Goal: Task Accomplishment & Management: Manage account settings

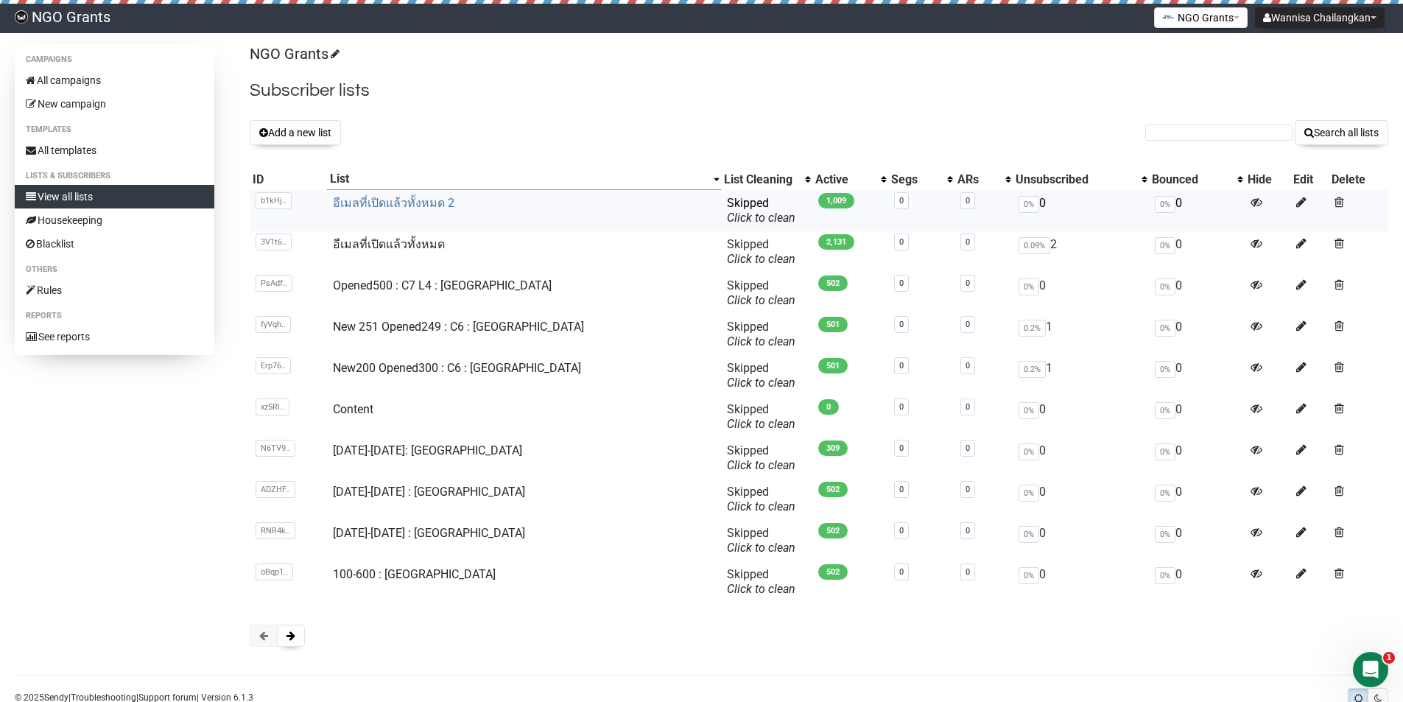
click at [384, 206] on link "อีเมลที่เปิดแล้วทั้งหมด 2" at bounding box center [394, 203] width 122 height 14
click at [374, 239] on link "อีเมลที่เปิดแล้วทั้งหมด" at bounding box center [389, 244] width 112 height 14
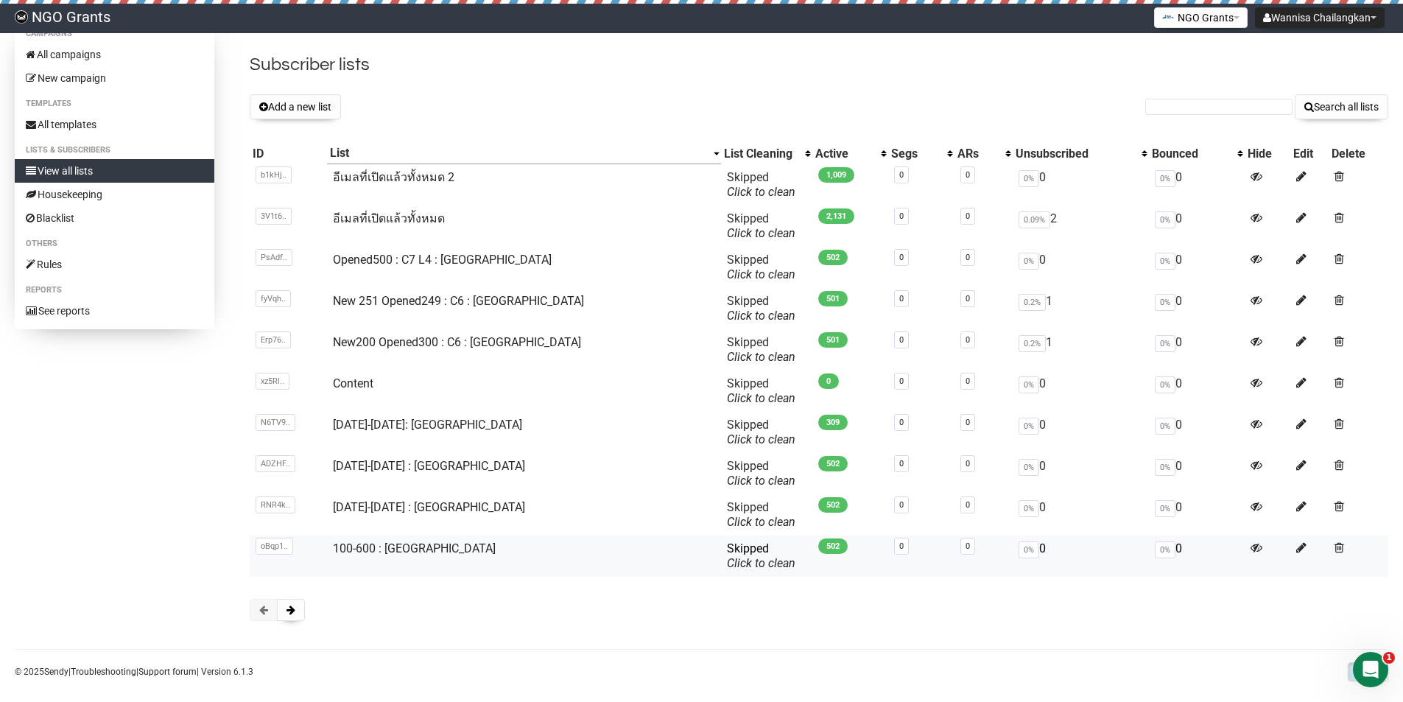
scroll to position [40, 0]
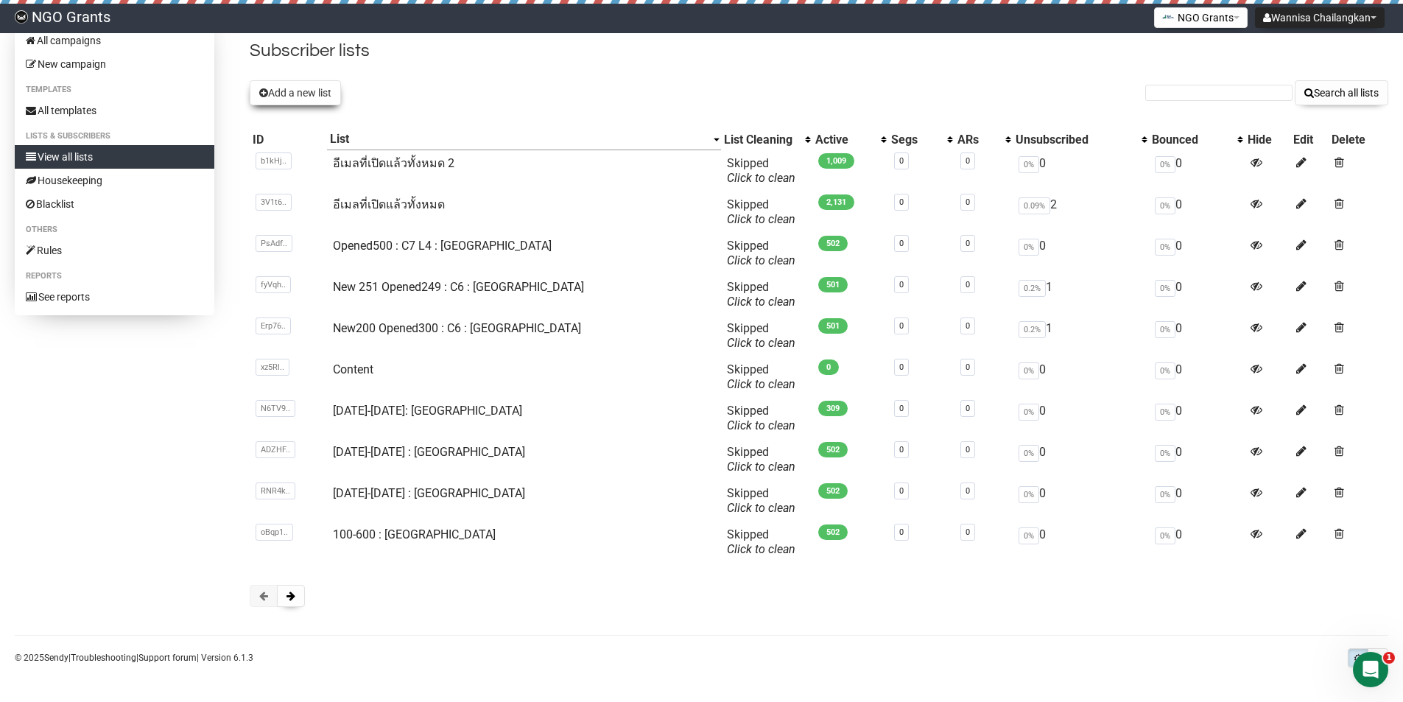
click at [321, 91] on button "Add a new list" at bounding box center [295, 92] width 91 height 25
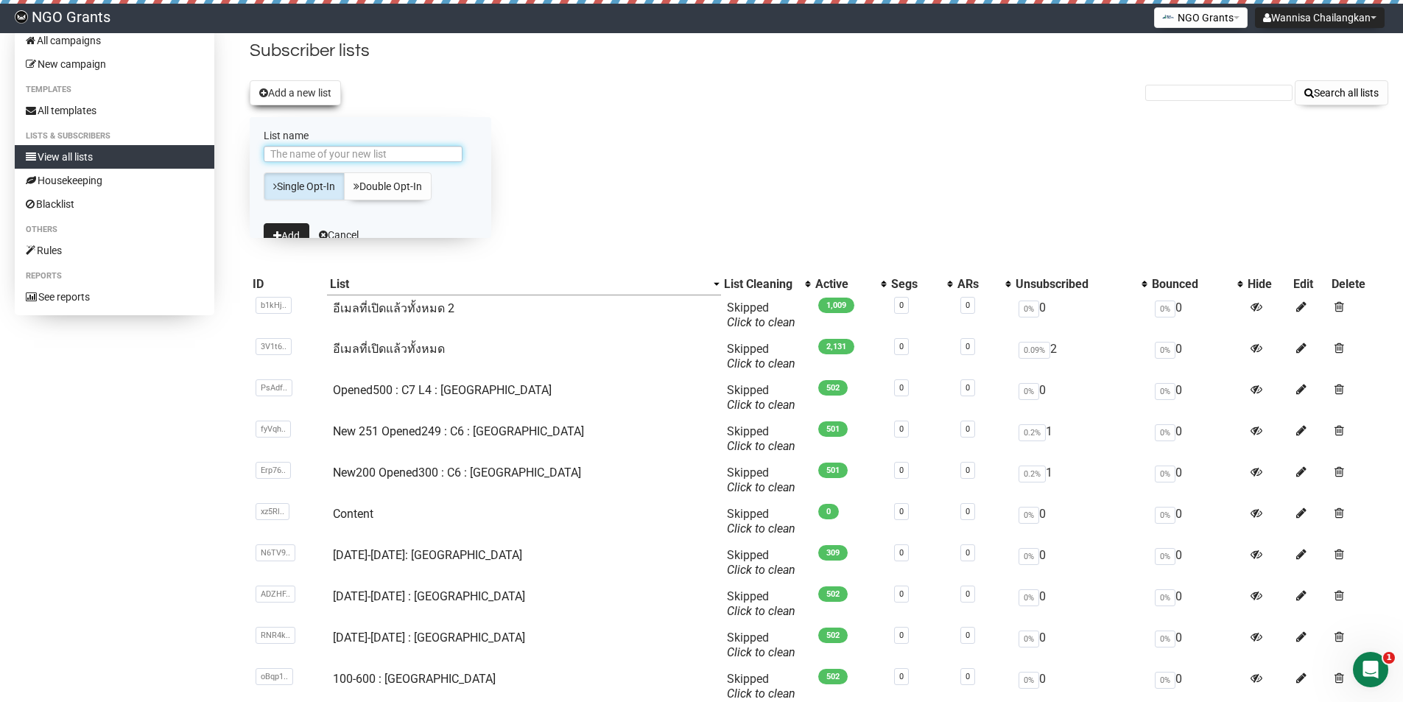
scroll to position [0, 0]
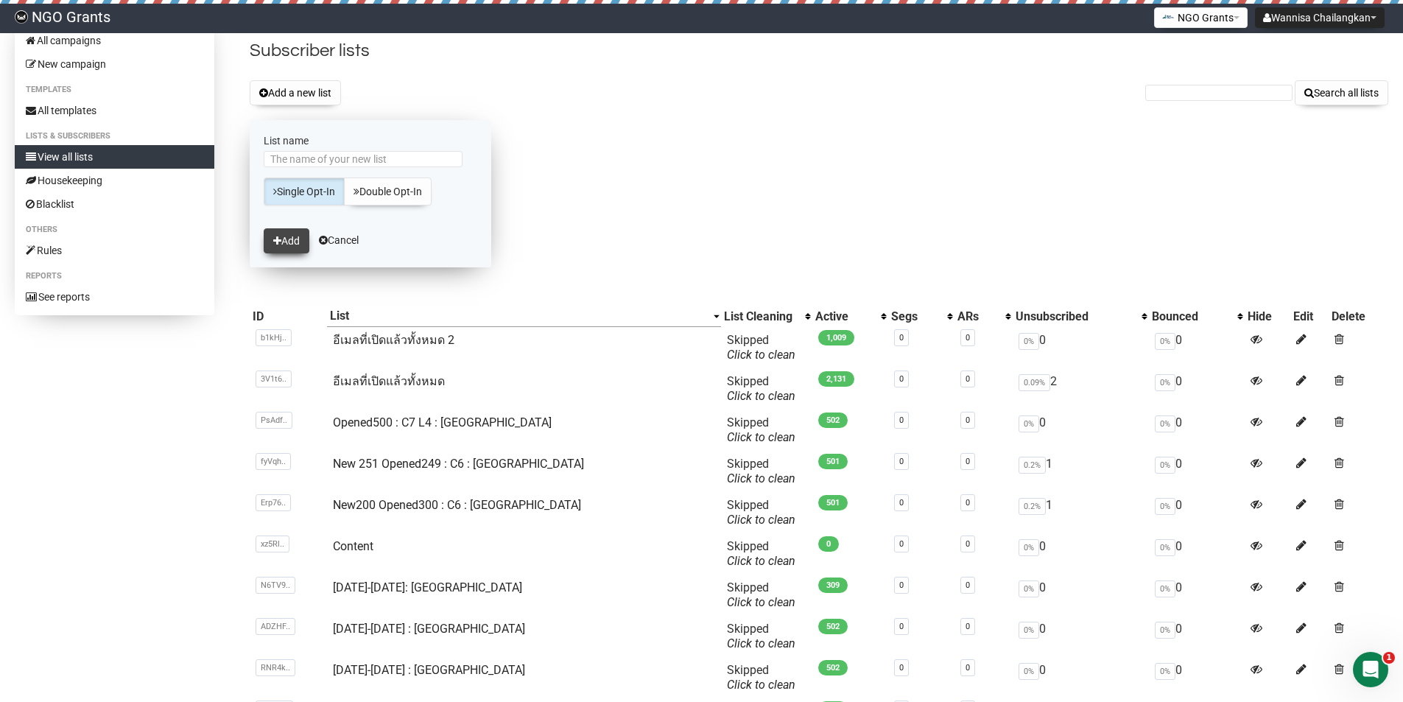
click at [288, 244] on button "Add" at bounding box center [287, 240] width 46 height 25
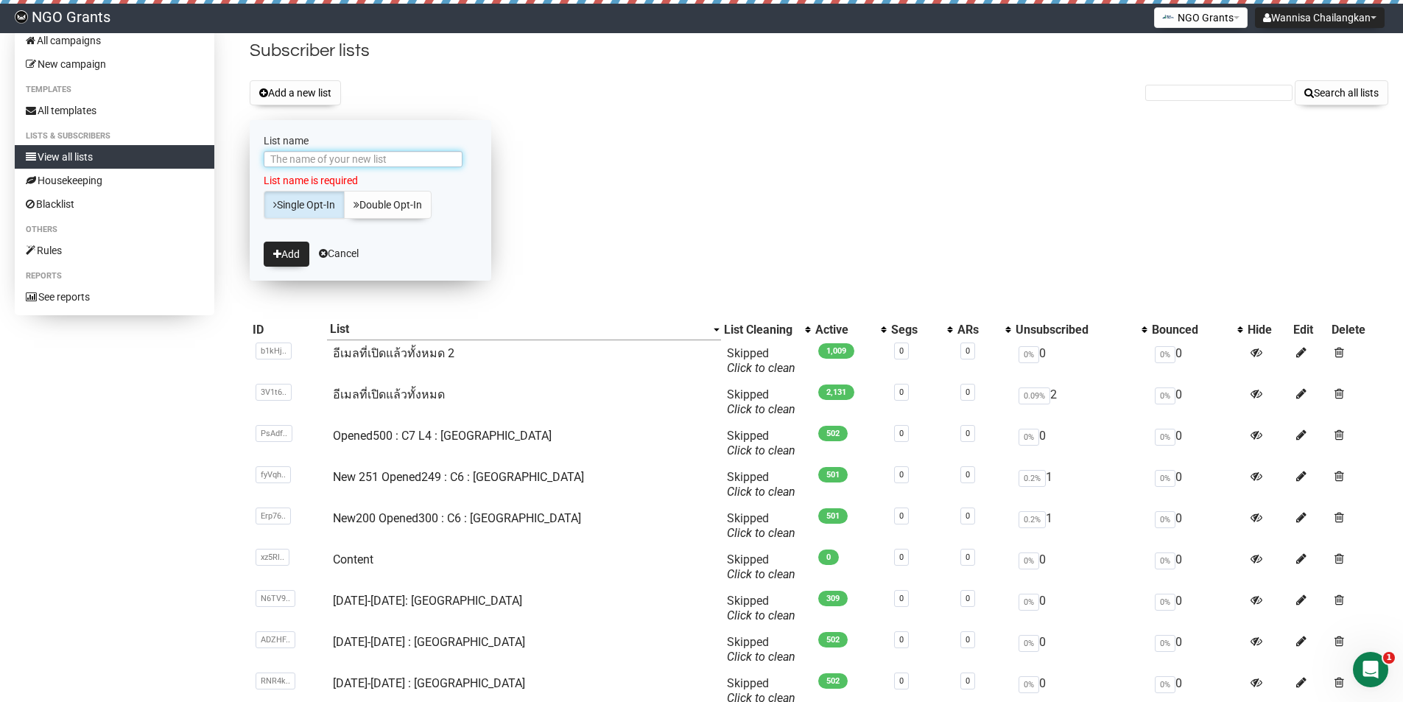
click at [351, 164] on input "List name" at bounding box center [363, 159] width 199 height 16
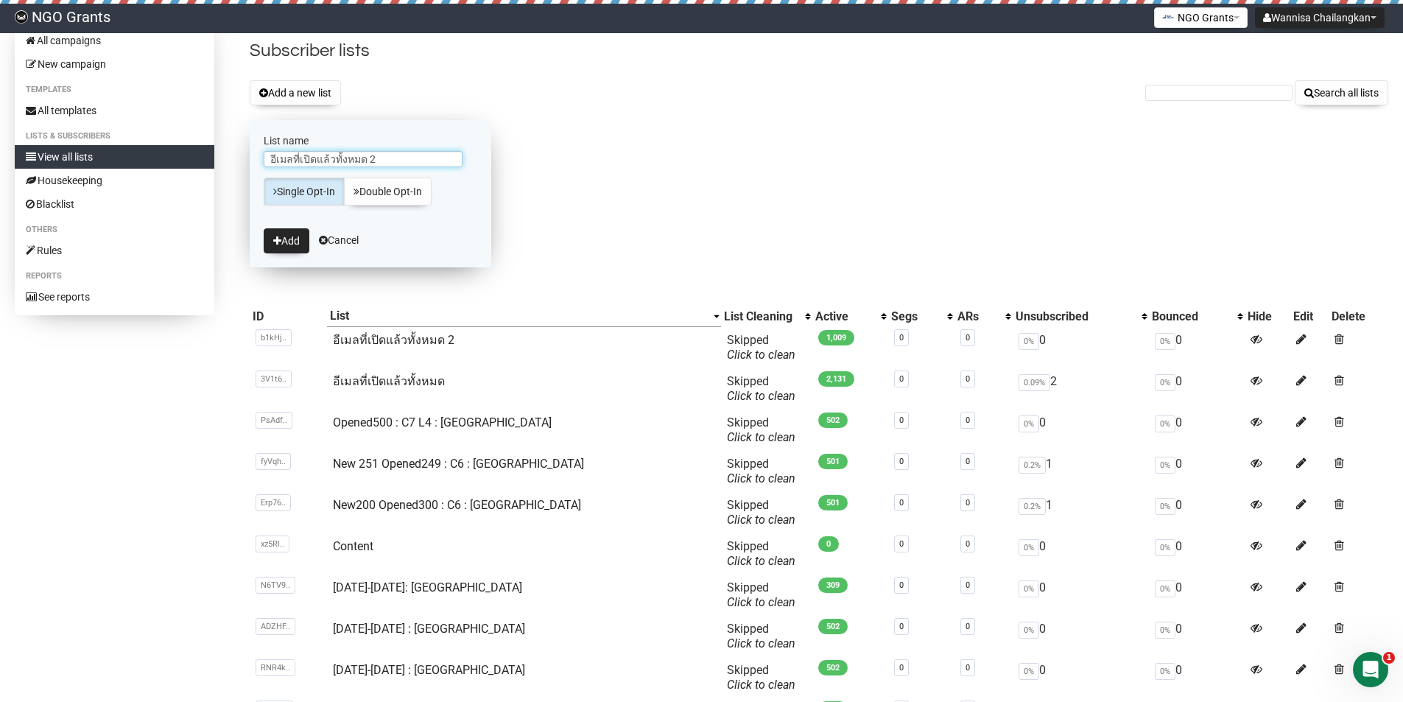
drag, startPoint x: 370, startPoint y: 153, endPoint x: 401, endPoint y: 154, distance: 31.7
click at [401, 154] on input "อีเมลที่เปิดแล้วทั้งหมด 2" at bounding box center [363, 159] width 199 height 16
type input "อีเมลที่เปิดแล้วทั้งหมด -all"
click at [284, 236] on button "Add" at bounding box center [287, 240] width 46 height 25
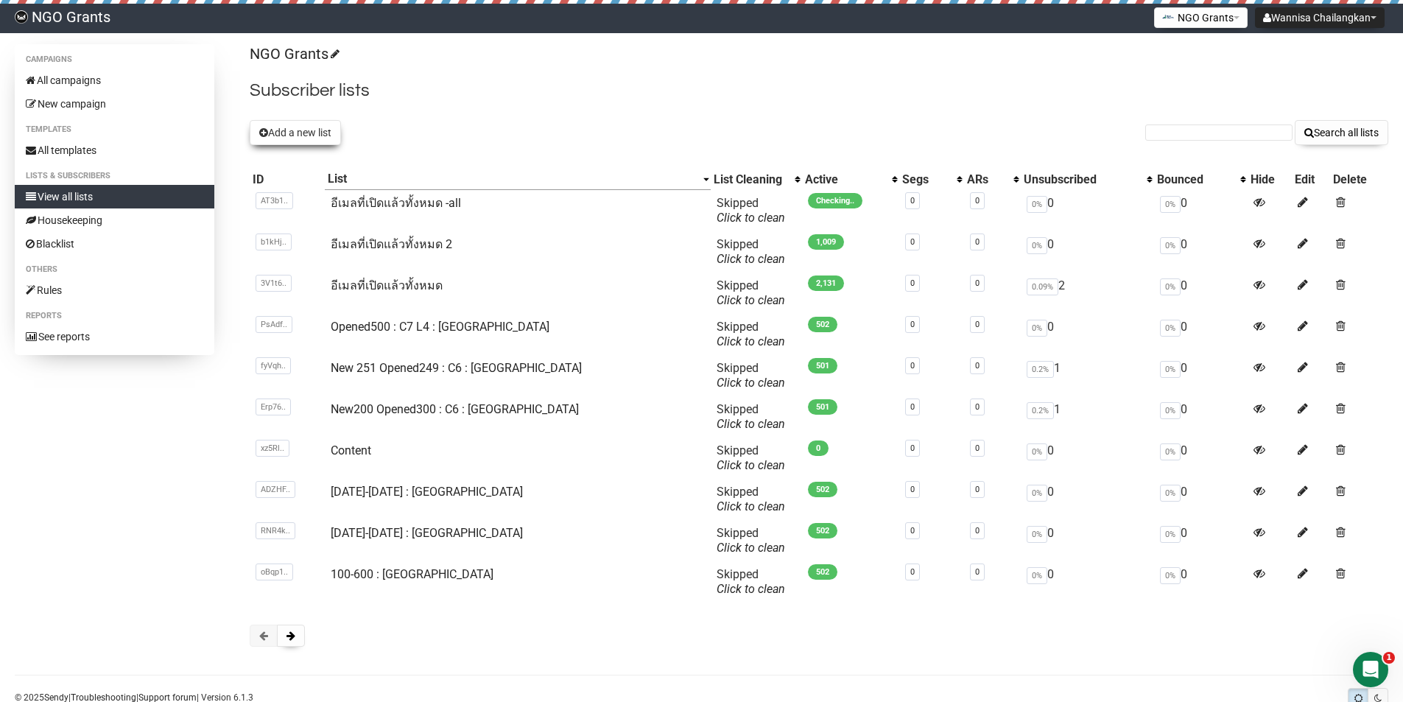
click at [286, 133] on button "Add a new list" at bounding box center [295, 132] width 91 height 25
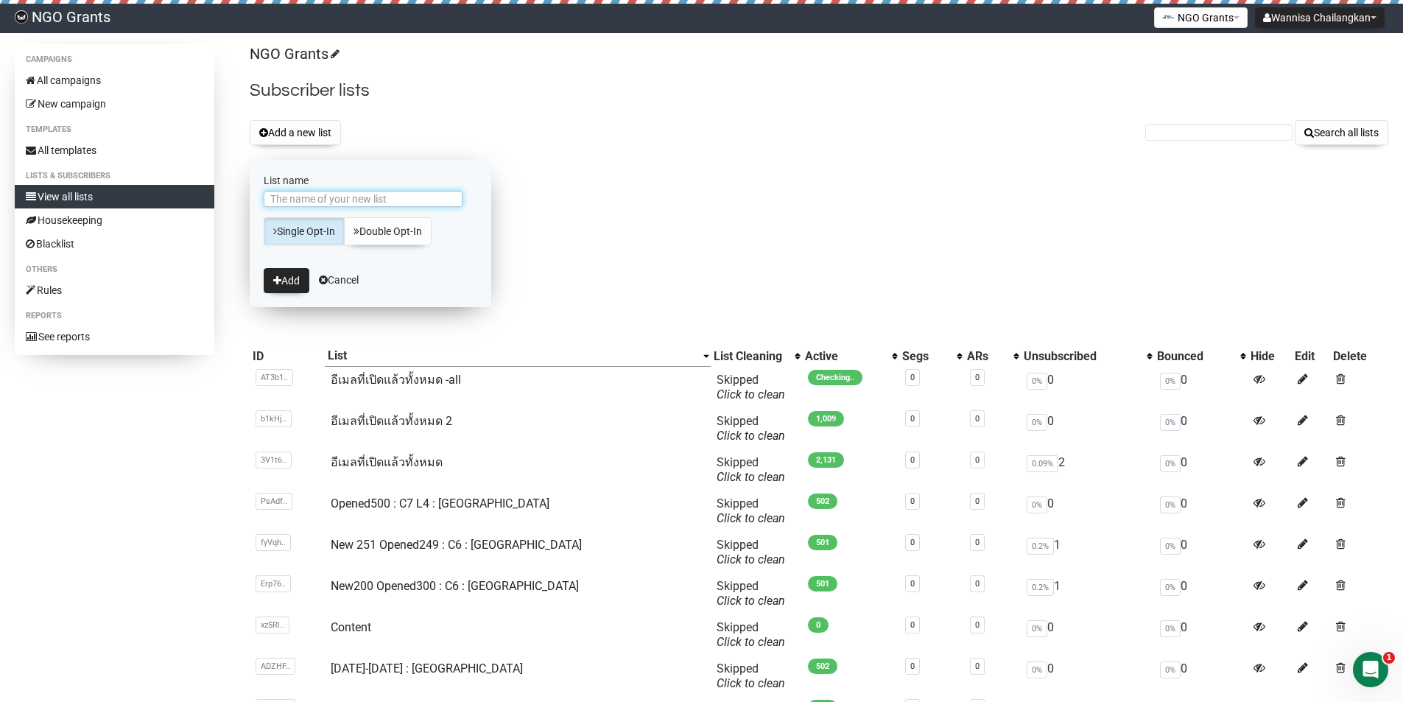
click at [340, 192] on input "List name" at bounding box center [363, 199] width 199 height 16
type input "อีเมลที่เปิดแล้วทั้งหมด 2"
click at [379, 194] on input "อีเมลที่เปิดแล้วทั้งหมด 2" at bounding box center [363, 199] width 199 height 16
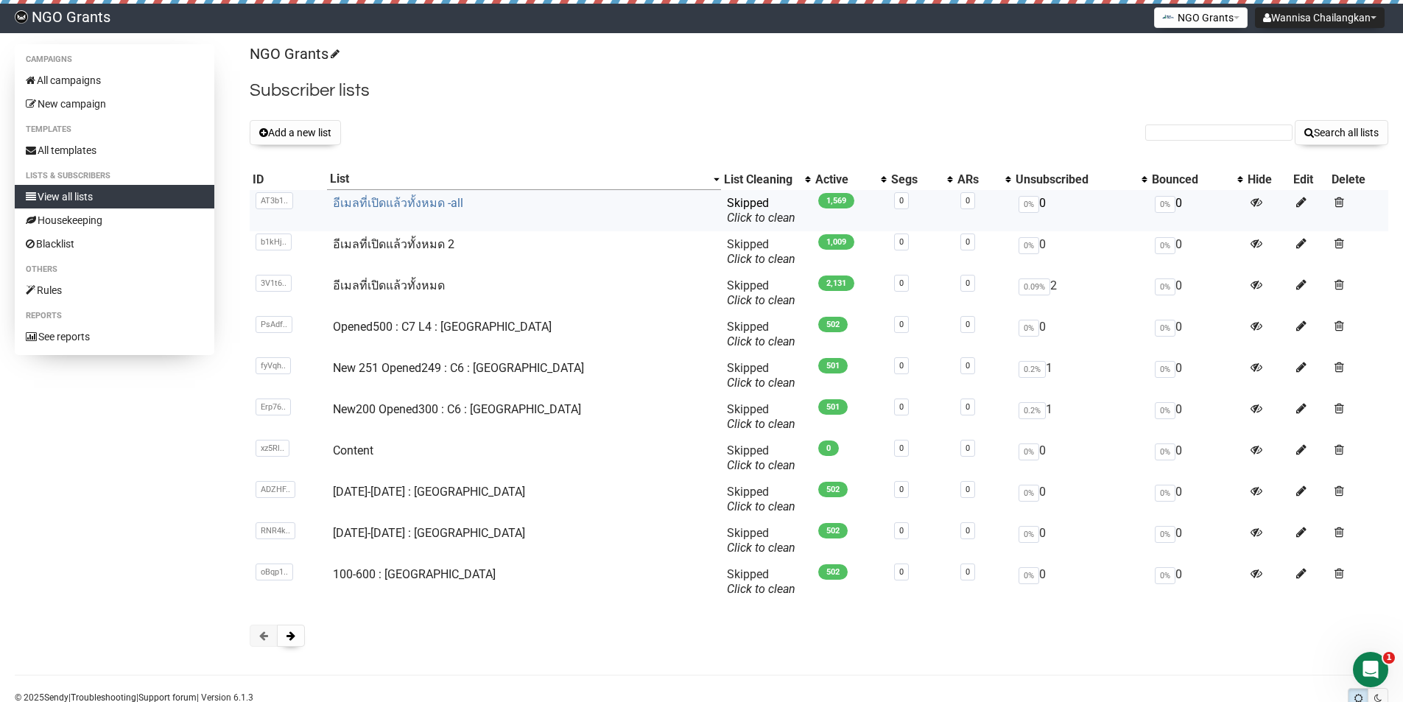
click at [421, 206] on link "อีเมลที่เปิดแล้วทั้งหมด -all" at bounding box center [398, 203] width 130 height 14
click at [328, 136] on button "Add a new list" at bounding box center [295, 132] width 91 height 25
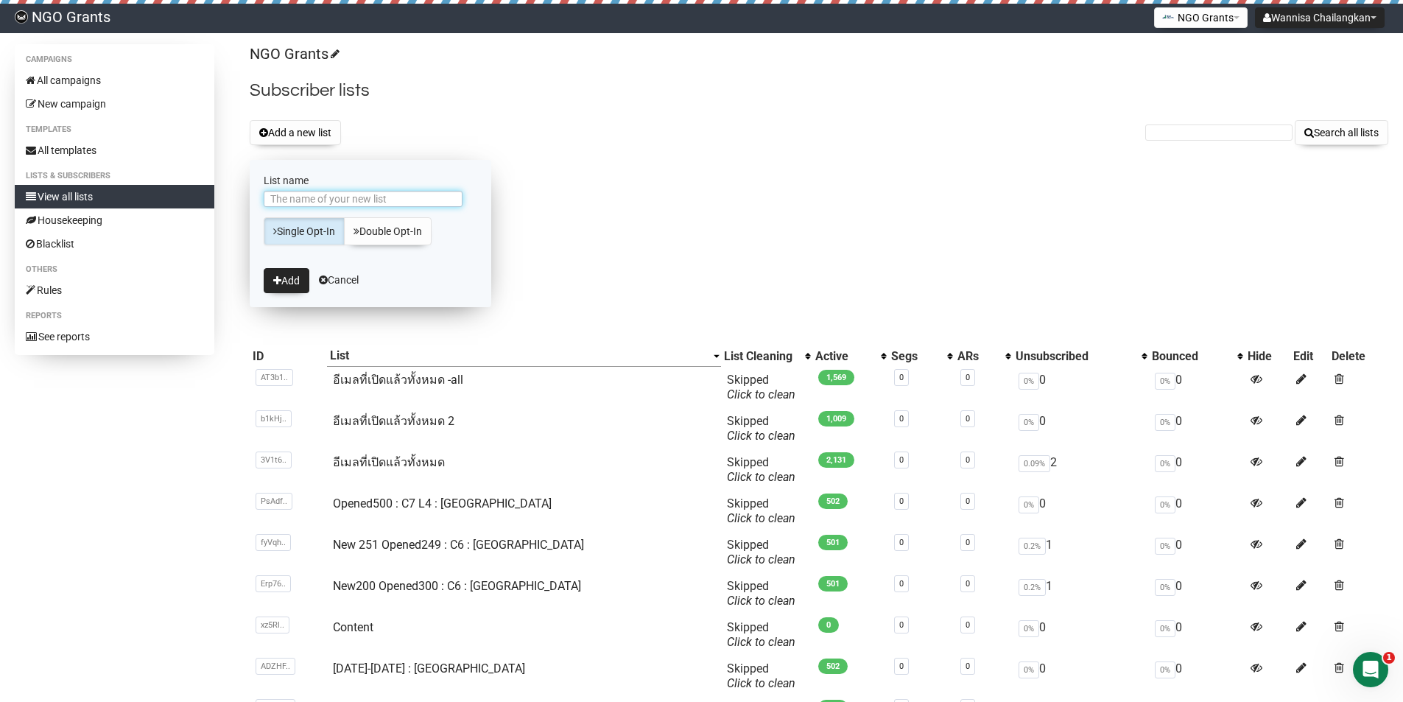
click at [396, 192] on input "List name" at bounding box center [363, 199] width 199 height 16
click at [369, 195] on input "อีเมลที่เปิดแล้วทั้งหมด 2" at bounding box center [363, 199] width 199 height 16
type input "อีเมลที่เปิดแล้วทั้งหมด -2-all"
click at [289, 287] on button "Add" at bounding box center [287, 280] width 46 height 25
